Goal: Task Accomplishment & Management: Manage account settings

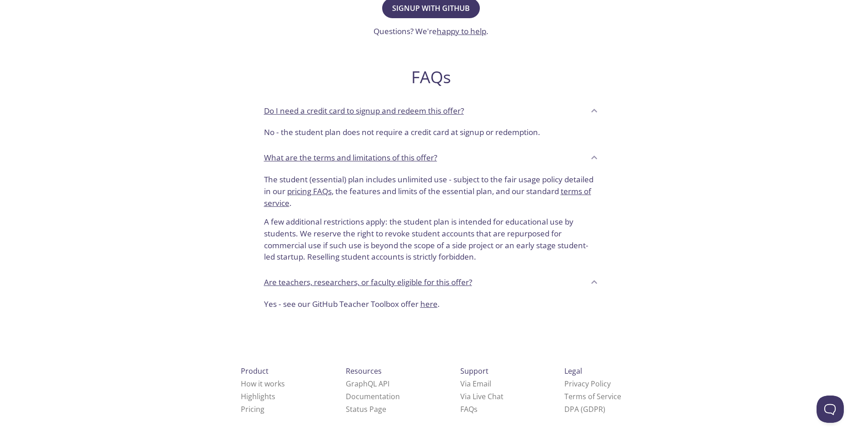
scroll to position [139, 0]
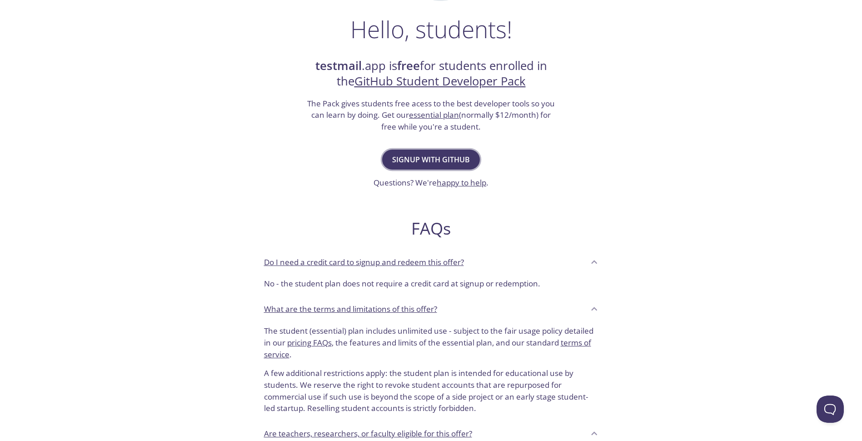
click at [461, 163] on span "Signup with GitHub" at bounding box center [431, 159] width 78 height 13
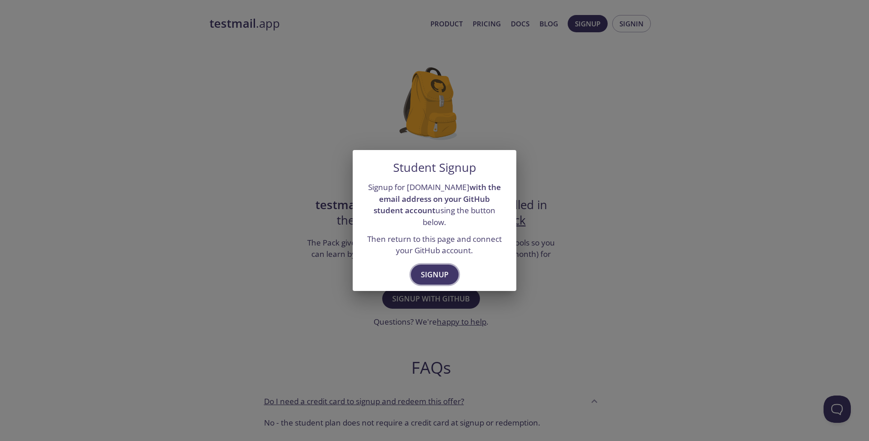
click at [418, 270] on button "Signup" at bounding box center [435, 275] width 48 height 20
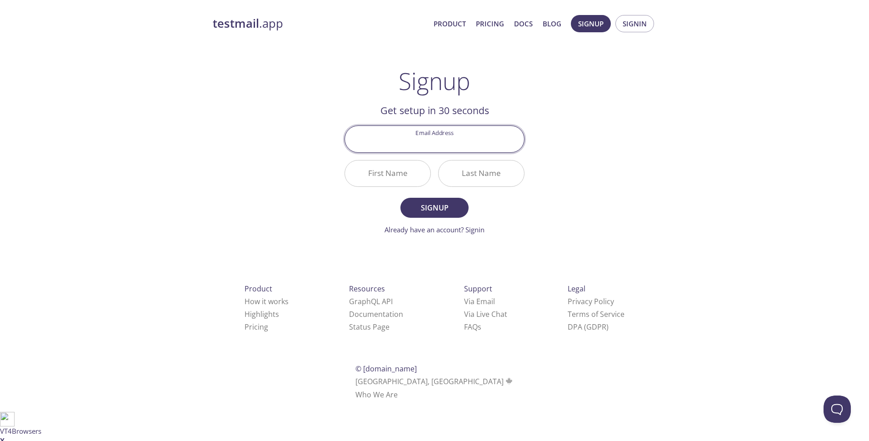
click at [474, 145] on input "Email Address" at bounding box center [434, 139] width 179 height 26
type input "[EMAIL_ADDRESS][DOMAIN_NAME]"
type input "[PERSON_NAME]"
type input "Atta"
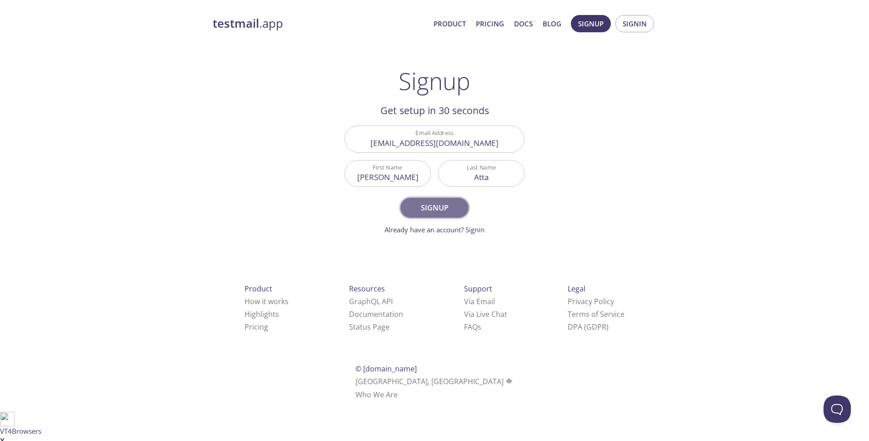
click at [440, 206] on span "Signup" at bounding box center [434, 207] width 48 height 13
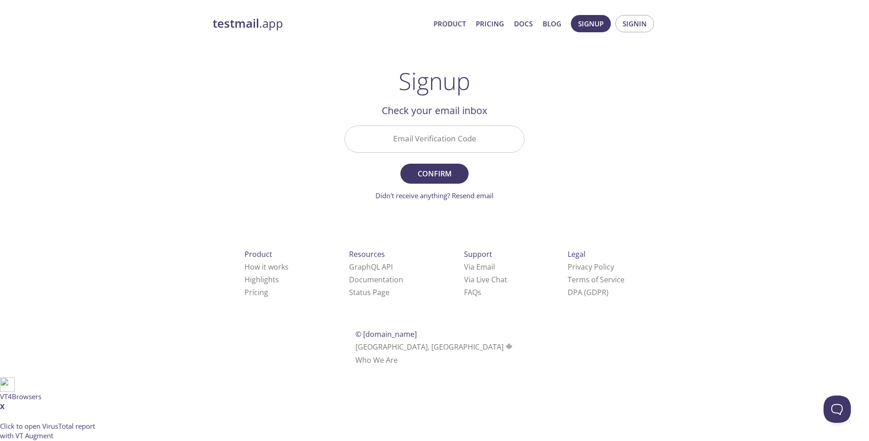
click at [500, 140] on input "Email Verification Code" at bounding box center [434, 139] width 179 height 26
paste input "VDPVEQ1"
type input "VDPVEQ1"
click at [437, 171] on span "Confirm" at bounding box center [434, 173] width 48 height 13
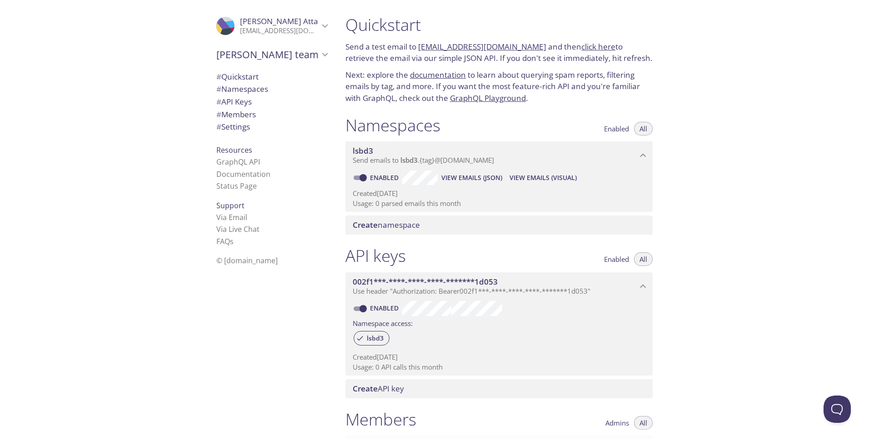
click at [361, 175] on input "Enabled" at bounding box center [363, 177] width 33 height 11
click at [571, 180] on span "View Emails (Visual)" at bounding box center [544, 177] width 67 height 11
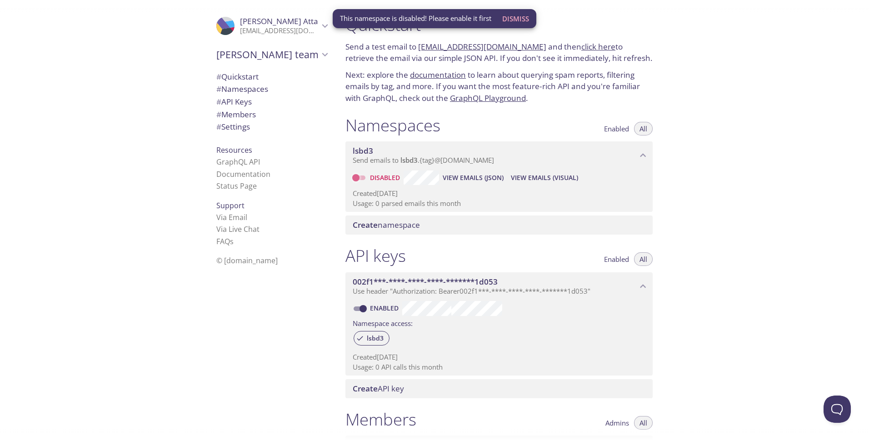
click at [364, 179] on input "Disabled" at bounding box center [356, 177] width 33 height 11
checkbox input "true"
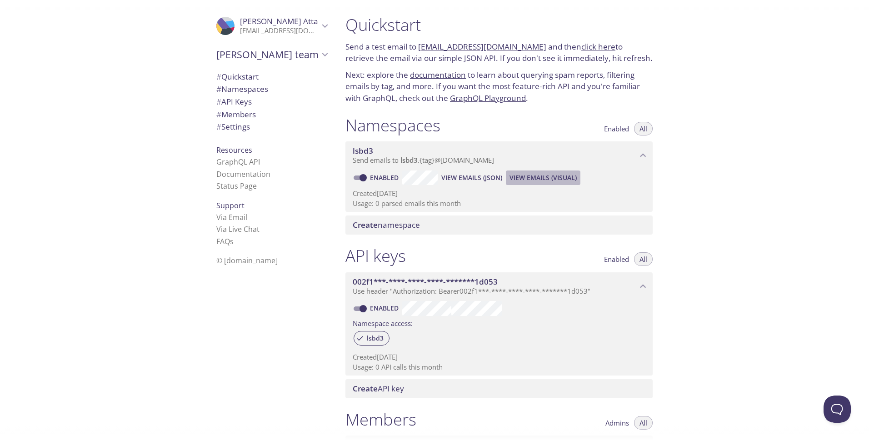
click at [563, 181] on span "View Emails (Visual)" at bounding box center [543, 177] width 67 height 11
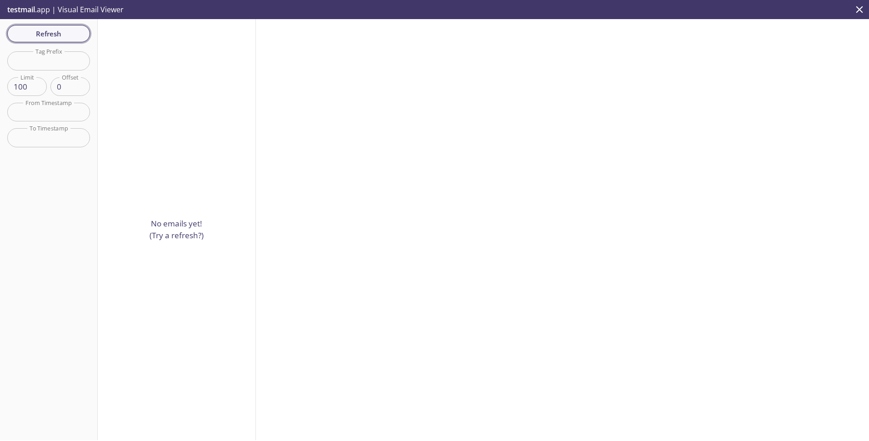
click at [75, 36] on span "Refresh" at bounding box center [49, 34] width 68 height 12
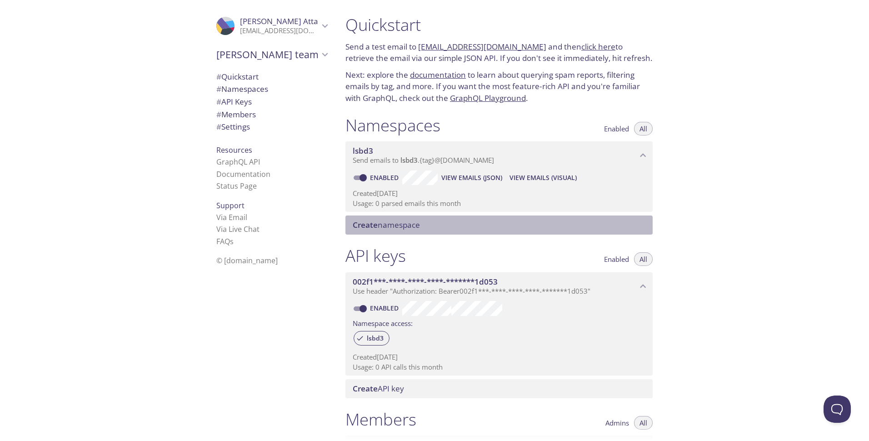
click at [480, 228] on span "Create namespace" at bounding box center [501, 225] width 296 height 10
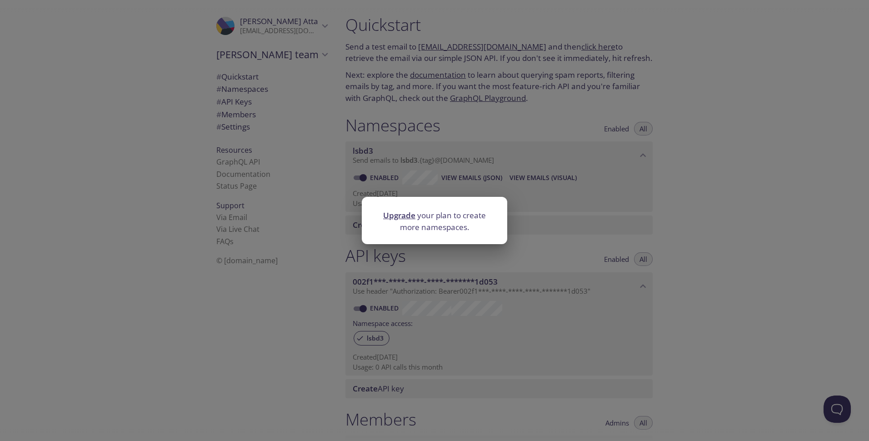
click at [439, 245] on div "Upgrade your plan to create more namespaces." at bounding box center [434, 220] width 869 height 441
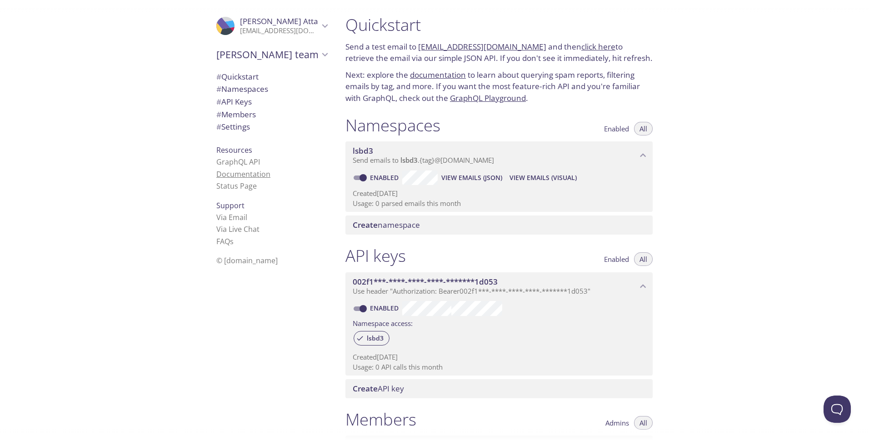
click at [250, 169] on link "Documentation" at bounding box center [243, 174] width 54 height 10
click at [234, 149] on span "Resources" at bounding box center [234, 150] width 36 height 10
click at [238, 125] on span "# Settings" at bounding box center [233, 126] width 34 height 10
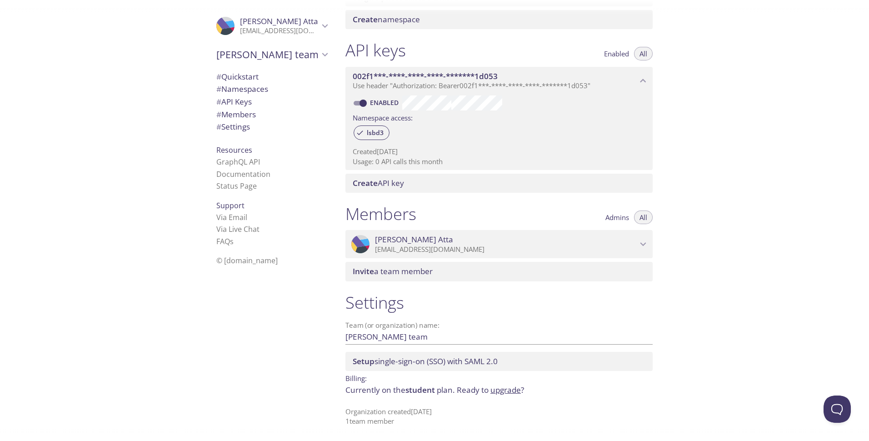
click at [319, 31] on icon "Ahmed Atta" at bounding box center [325, 26] width 12 height 12
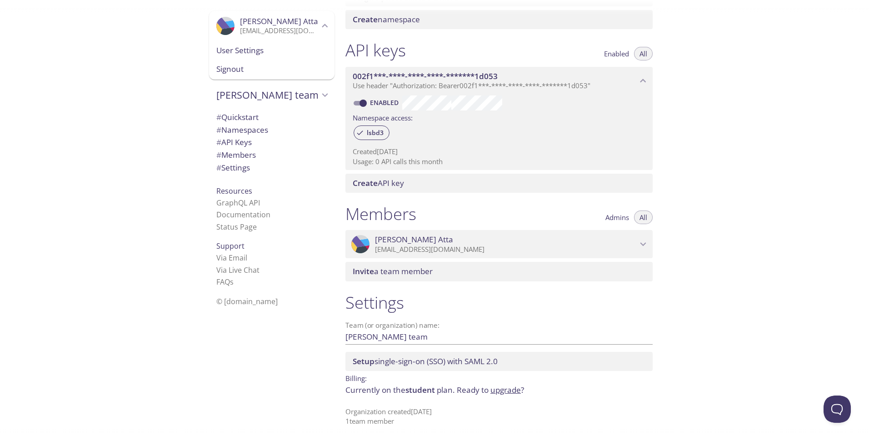
click at [288, 46] on span "User Settings" at bounding box center [271, 51] width 111 height 12
